Goal: Information Seeking & Learning: Understand process/instructions

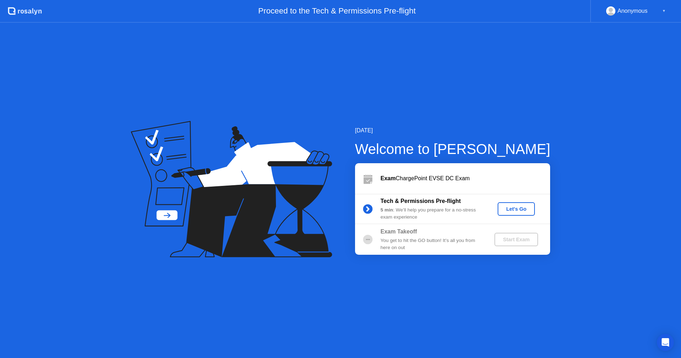
click at [509, 212] on div "Let's Go" at bounding box center [517, 209] width 32 height 6
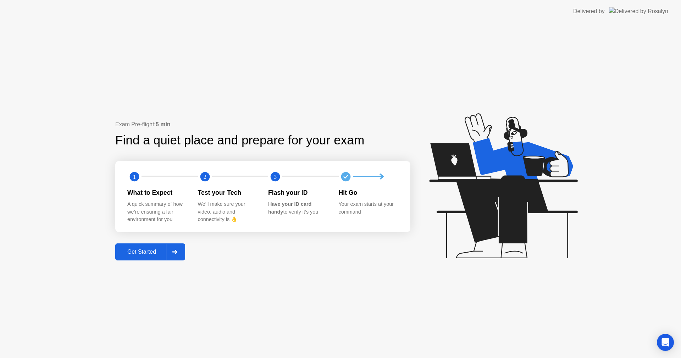
click at [137, 255] on div "Get Started" at bounding box center [141, 252] width 49 height 6
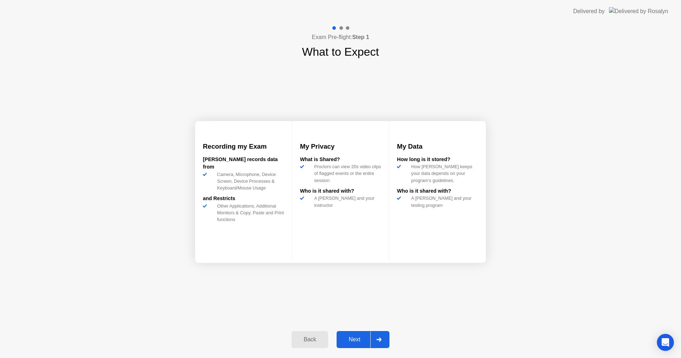
click at [357, 344] on button "Next" at bounding box center [363, 339] width 53 height 17
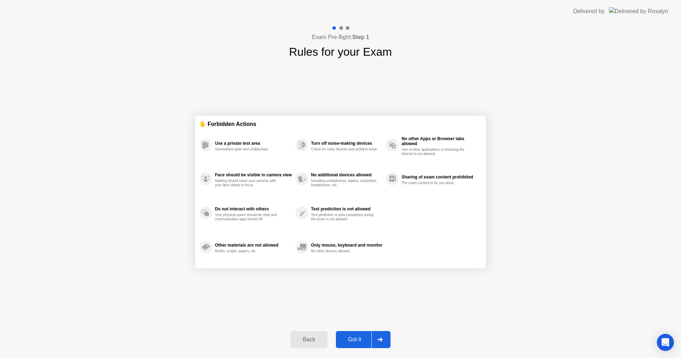
click at [303, 339] on div "Back" at bounding box center [309, 339] width 32 height 6
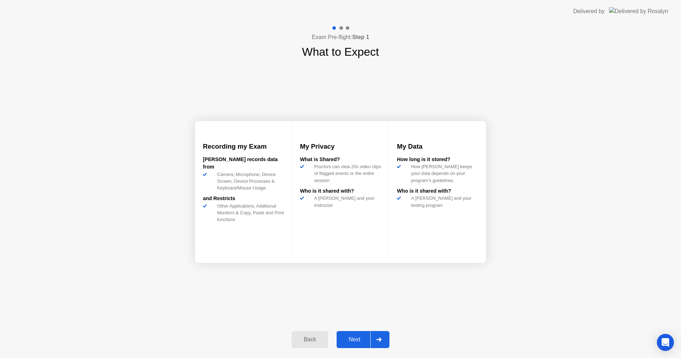
click at [292, 345] on button "Back" at bounding box center [310, 339] width 37 height 17
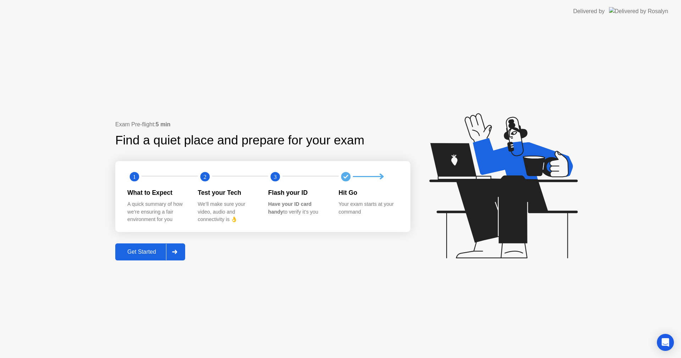
click at [158, 254] on div "Get Started" at bounding box center [141, 252] width 49 height 6
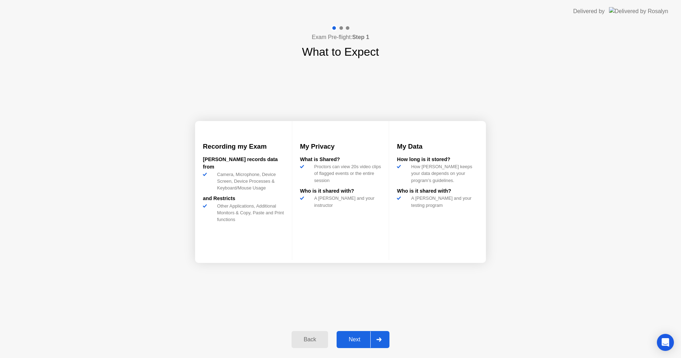
click at [355, 339] on div "Next" at bounding box center [355, 339] width 32 height 6
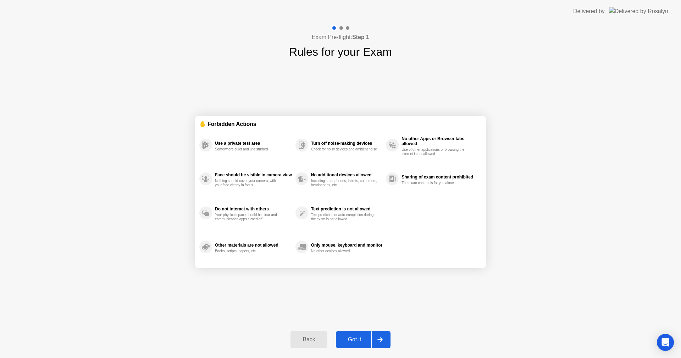
click at [363, 341] on div "Got it" at bounding box center [354, 339] width 33 height 6
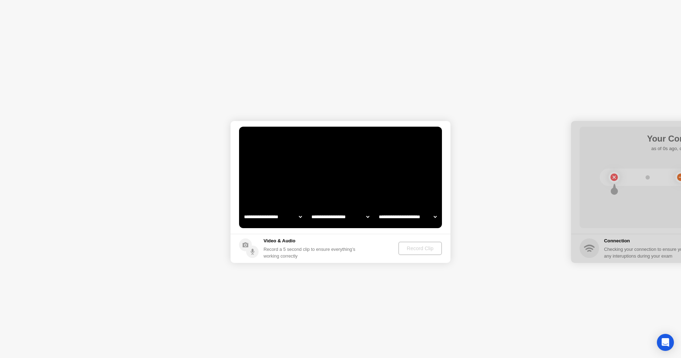
select select "**********"
select select "*******"
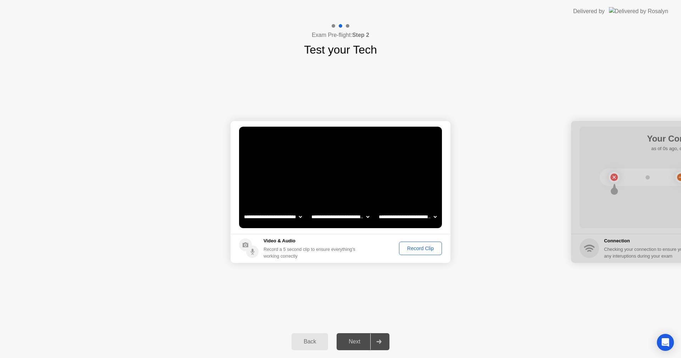
click at [421, 251] on div "Record Clip" at bounding box center [421, 249] width 38 height 6
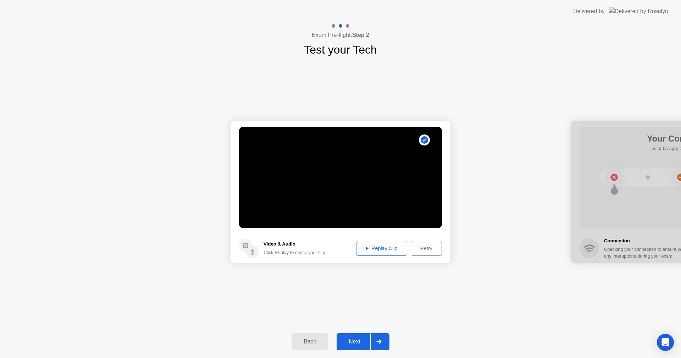
click at [383, 250] on div "Replay Clip" at bounding box center [382, 249] width 46 height 6
click at [366, 248] on icon at bounding box center [367, 248] width 3 height 3
click at [360, 341] on div "Next" at bounding box center [355, 342] width 32 height 6
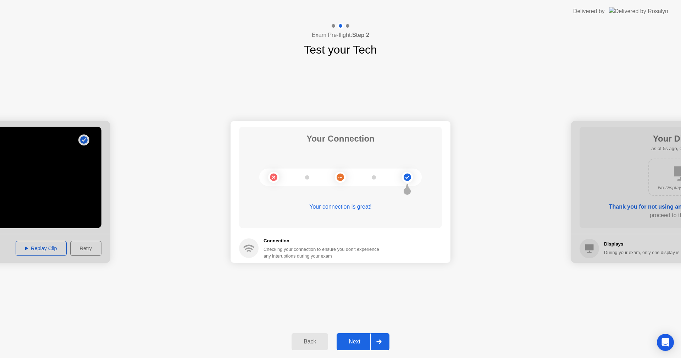
click at [344, 340] on div "Next" at bounding box center [355, 342] width 32 height 6
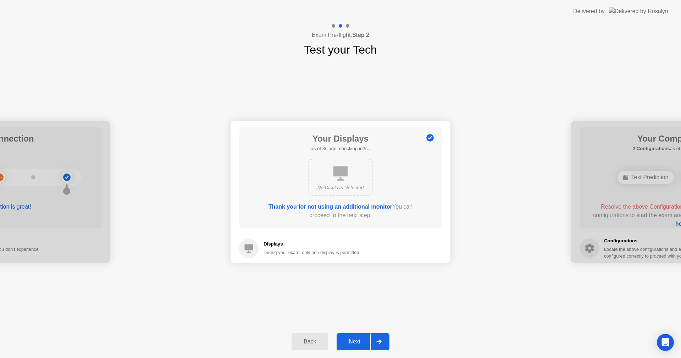
click at [360, 343] on div "Next" at bounding box center [355, 342] width 32 height 6
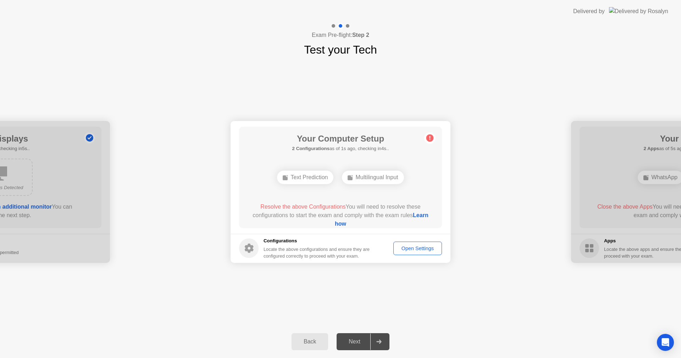
click at [356, 343] on div "Next" at bounding box center [355, 342] width 32 height 6
click at [339, 222] on link "Learn how" at bounding box center [382, 219] width 94 height 15
click at [411, 248] on div "Open Settings" at bounding box center [418, 249] width 44 height 6
click at [410, 249] on div "Open Settings" at bounding box center [418, 249] width 44 height 6
click at [424, 249] on div "Open Settings" at bounding box center [418, 249] width 44 height 6
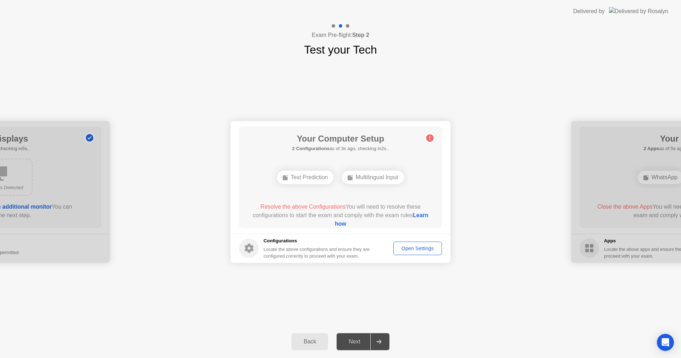
click at [335, 223] on link "Learn how" at bounding box center [382, 219] width 94 height 15
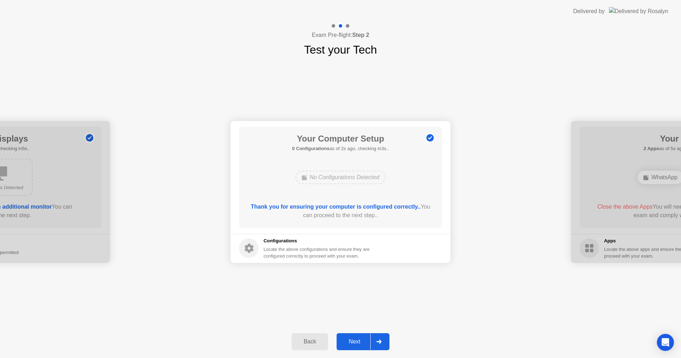
click at [355, 341] on div "Next" at bounding box center [355, 342] width 32 height 6
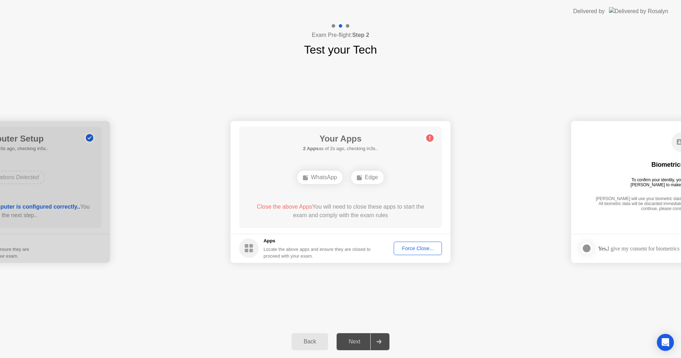
click at [408, 247] on div "Force Close..." at bounding box center [417, 249] width 43 height 6
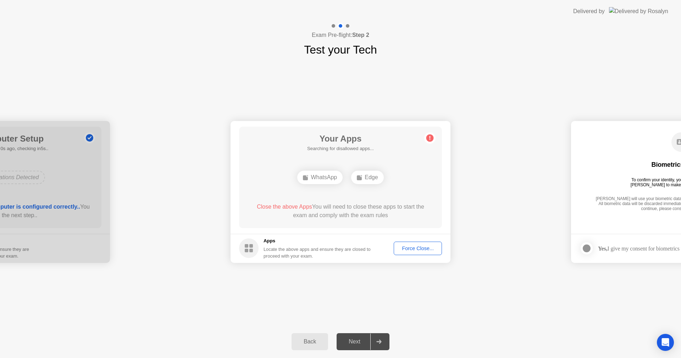
click at [382, 346] on div at bounding box center [379, 342] width 17 height 16
click at [363, 340] on div "Next" at bounding box center [355, 342] width 32 height 6
click at [413, 250] on div "Force Close..." at bounding box center [417, 249] width 43 height 6
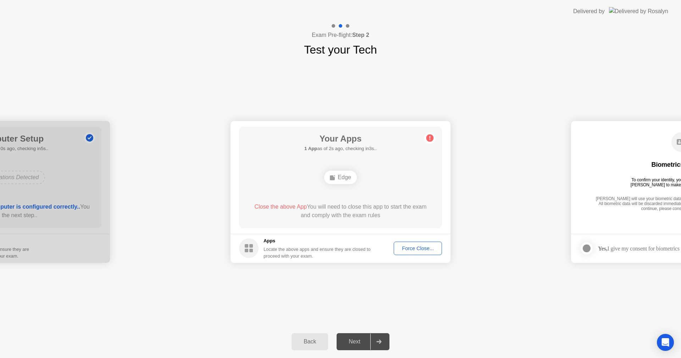
click at [405, 250] on div "Force Close..." at bounding box center [417, 249] width 43 height 6
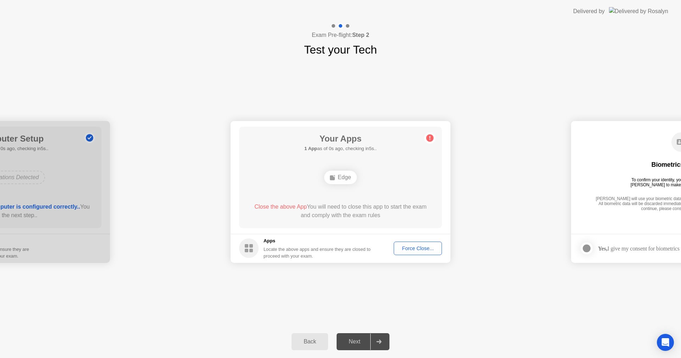
click at [427, 248] on div "Force Close..." at bounding box center [417, 249] width 43 height 6
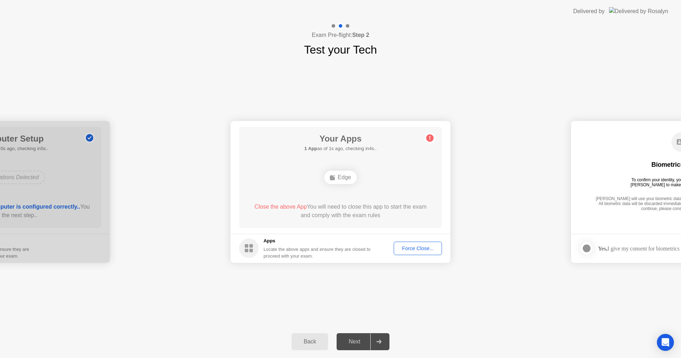
click at [423, 250] on div "Force Close..." at bounding box center [417, 249] width 43 height 6
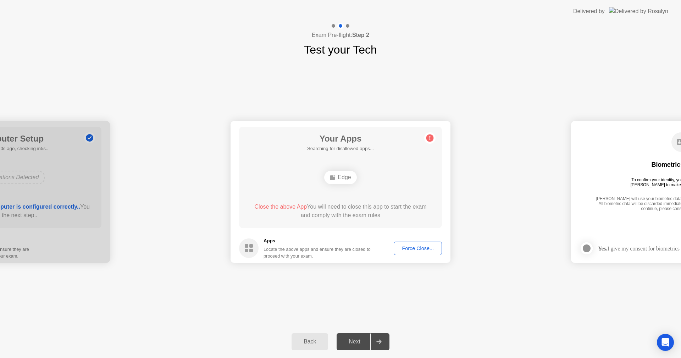
click at [318, 341] on div "Back" at bounding box center [310, 342] width 32 height 6
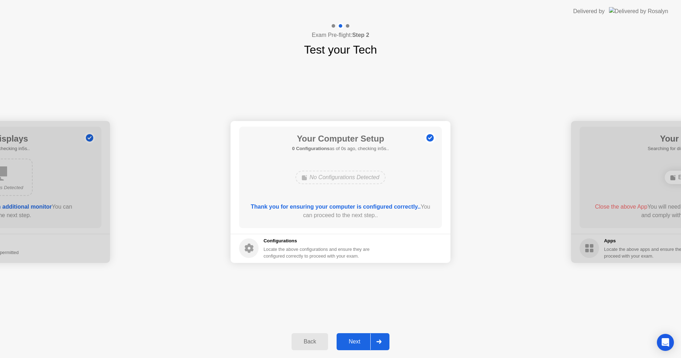
click at [317, 342] on div "Back" at bounding box center [310, 342] width 32 height 6
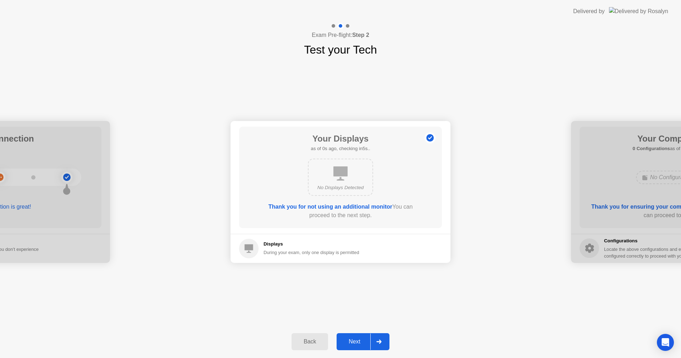
click at [317, 342] on div "Back" at bounding box center [310, 342] width 32 height 6
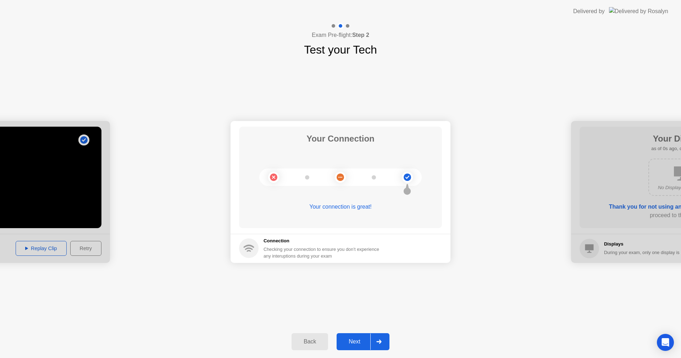
click at [317, 342] on div "Back" at bounding box center [310, 342] width 32 height 6
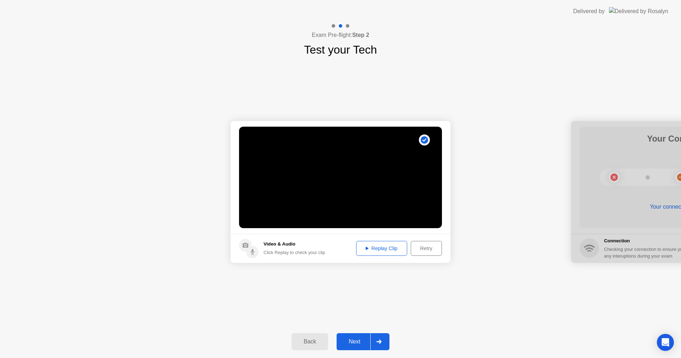
click at [317, 342] on div "Back" at bounding box center [310, 342] width 32 height 6
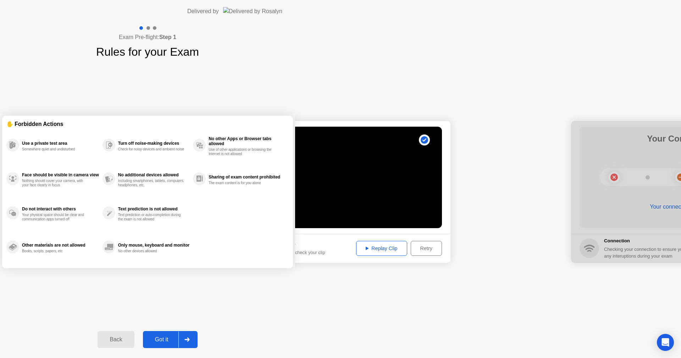
click at [132, 342] on div "Back" at bounding box center [116, 339] width 32 height 6
